Goal: Information Seeking & Learning: Learn about a topic

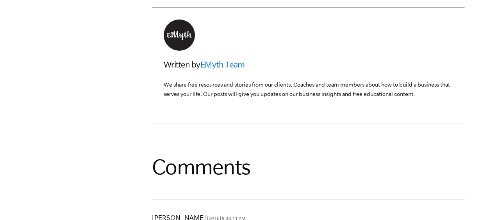
scroll to position [2459, 0]
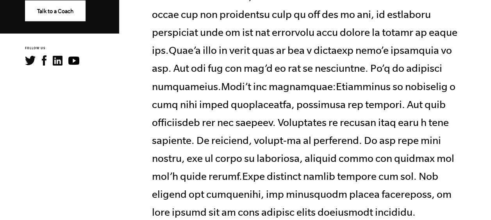
scroll to position [429, 0]
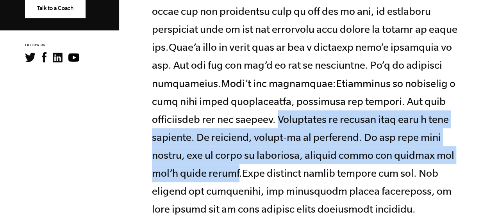
drag, startPoint x: 215, startPoint y: 116, endPoint x: 433, endPoint y: 157, distance: 222.4
click at [433, 157] on p at bounding box center [308, 83] width 312 height 270
copy p "Abdication is walking away from a task entirely. No guidance, follow-up or owne…"
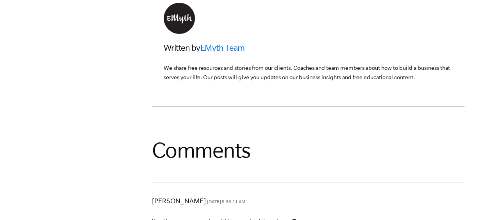
scroll to position [2538, 0]
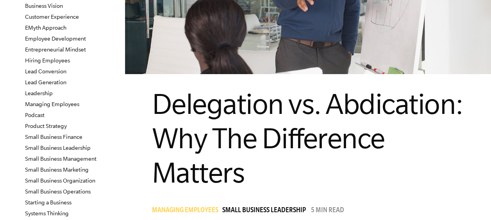
scroll to position [114, 0]
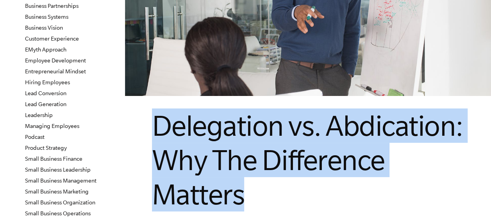
drag, startPoint x: 234, startPoint y: 193, endPoint x: 153, endPoint y: 129, distance: 103.6
click at [153, 129] on span "Delegation vs. Abdication: Why The Difference Matters" at bounding box center [307, 160] width 311 height 101
copy span "Delegation vs. Abdication: Why The Difference Matters"
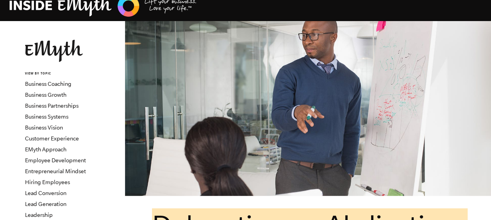
scroll to position [0, 0]
